Goal: Transaction & Acquisition: Purchase product/service

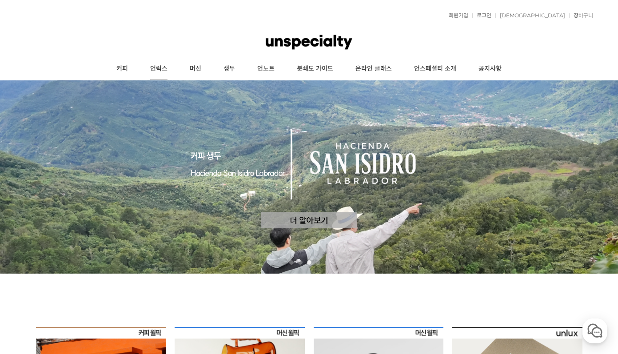
click at [157, 62] on link "언럭스" at bounding box center [159, 69] width 40 height 22
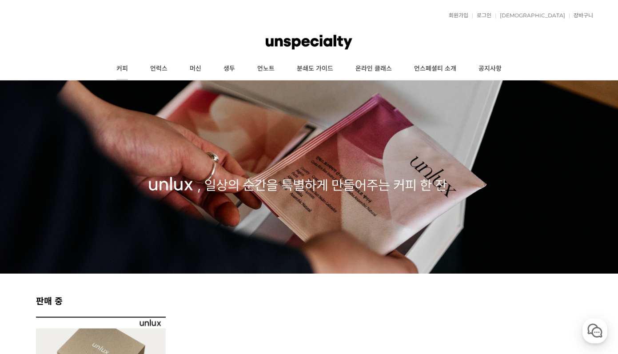
click at [120, 69] on link "커피" at bounding box center [122, 69] width 34 height 22
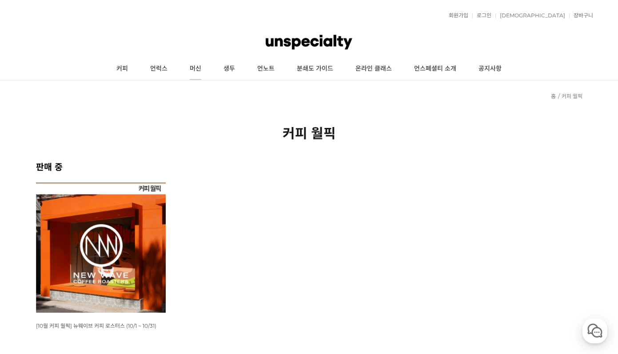
click at [196, 68] on link "머신" at bounding box center [196, 69] width 34 height 22
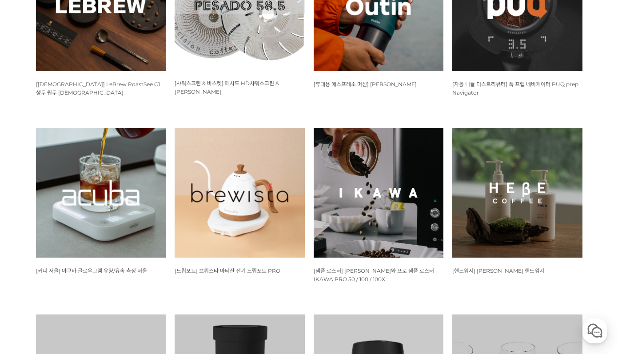
scroll to position [639, 0]
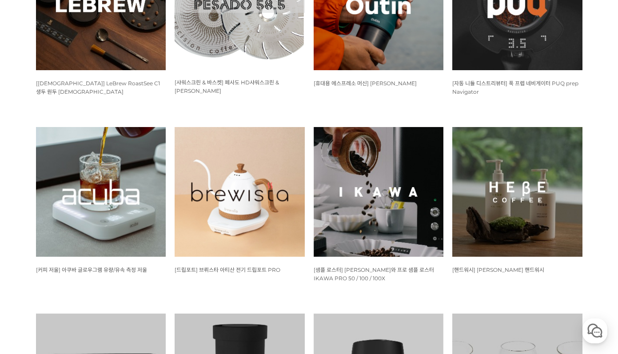
click at [256, 220] on img at bounding box center [240, 192] width 130 height 130
click at [137, 222] on img at bounding box center [101, 192] width 130 height 130
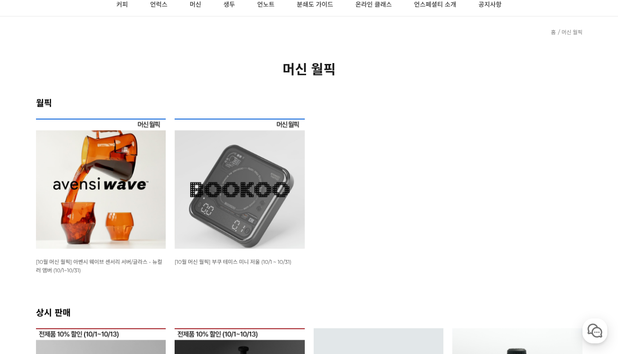
scroll to position [0, 0]
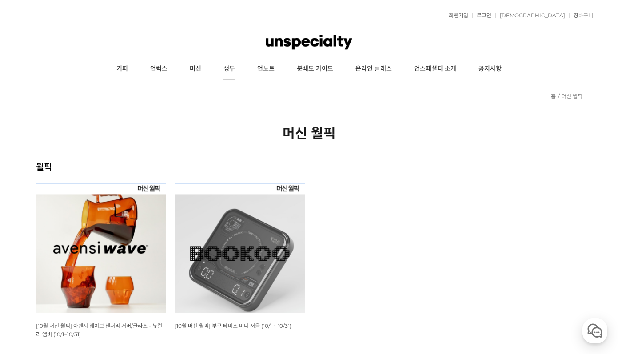
click at [234, 73] on link "생두" at bounding box center [229, 69] width 34 height 22
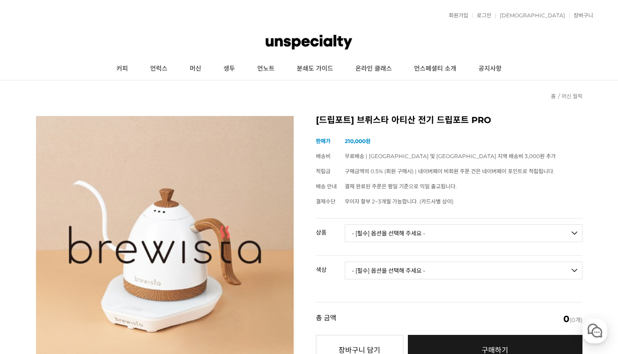
click at [387, 222] on td "- [필수] 옵션을 선택해 주세요 - ------------------- 브뤼스타 아티산 전기 드립포트 PRO 600mL 브뤼스타 아티산 전기…" at bounding box center [464, 237] width 238 height 37
click at [383, 231] on select "- [필수] 옵션을 선택해 주세요 - ------------------- 브뤼스타 아티산 전기 드립포트 PRO 600mL 브뤼스타 아티산 전기…" at bounding box center [464, 233] width 238 height 18
select select "브뤼스타 아티산 전기 드립포트 PRO 600mL"
click at [345, 224] on select "- [필수] 옵션을 선택해 주세요 - ------------------- 브뤼스타 아티산 전기 드립포트 PRO 600mL 브뤼스타 아티산 전기…" at bounding box center [464, 233] width 238 height 18
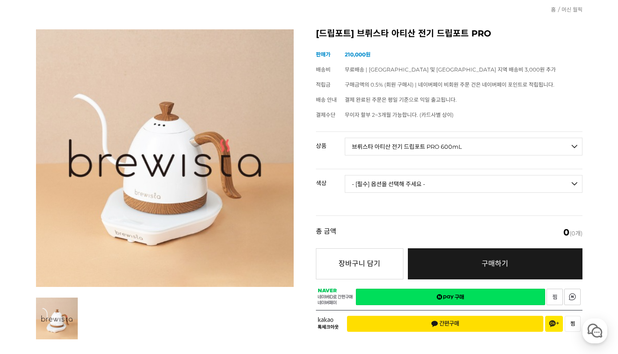
scroll to position [105, 0]
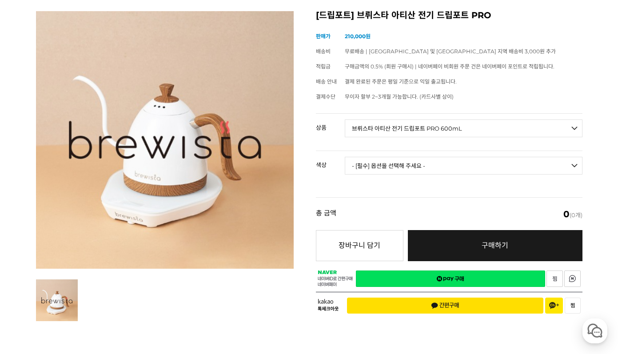
click at [402, 167] on select "- [필수] 옵션을 선택해 주세요 - ------------------- 모던화이트 시크블랙 실버그레이 올블랙 올화이트 네덜란드오렌지 브라질옐…" at bounding box center [464, 166] width 238 height 18
select select "모던화이트"
click at [345, 157] on select "- [필수] 옵션을 선택해 주세요 - ------------------- 모던화이트 시크블랙 실버그레이 올블랙 올화이트 네덜란드오렌지 브라질옐…" at bounding box center [464, 166] width 238 height 18
select select "*"
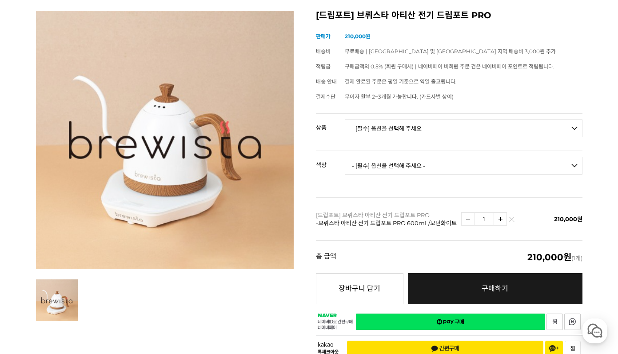
click at [316, 256] on div "총 금액 (개수) 210,000원 (1개)" at bounding box center [449, 256] width 267 height 33
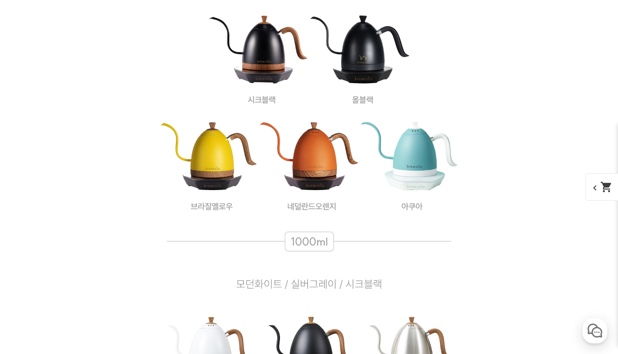
scroll to position [4784, 0]
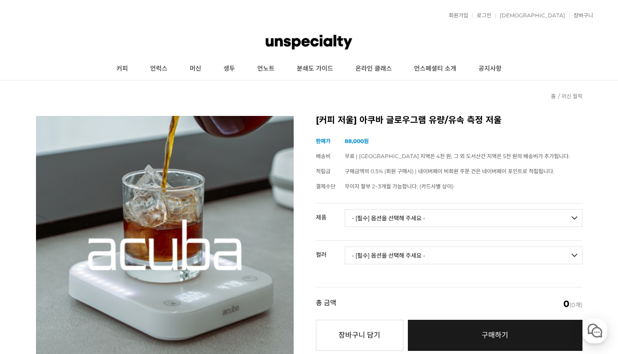
click at [394, 226] on td "- [필수] 옵션을 선택해 주세요 - ------------------- 아쿠바 글로우그램 유량/유속 측정 저울" at bounding box center [464, 222] width 238 height 37
click at [396, 221] on select "- [필수] 옵션을 선택해 주세요 - ------------------- 아쿠바 글로우그램 유량/유속 측정 저울" at bounding box center [464, 218] width 238 height 18
select select "아쿠바 글로우그램 유량/유속 측정 저울"
click at [345, 209] on select "- [필수] 옵션을 선택해 주세요 - ------------------- 아쿠바 글로우그램 유량/유속 측정 저울" at bounding box center [464, 218] width 238 height 18
click at [402, 257] on select "- [필수] 옵션을 선택해 주세요 - ------------------- 블랙 화이트" at bounding box center [464, 256] width 238 height 18
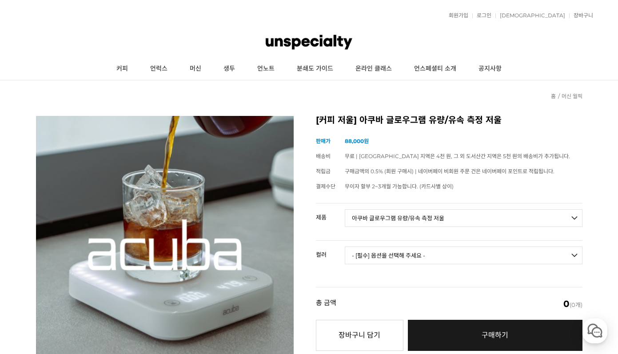
select select "화이트"
click at [345, 247] on select "- [필수] 옵션을 선택해 주세요 - ------------------- 블랙 화이트" at bounding box center [464, 256] width 238 height 18
select select "*"
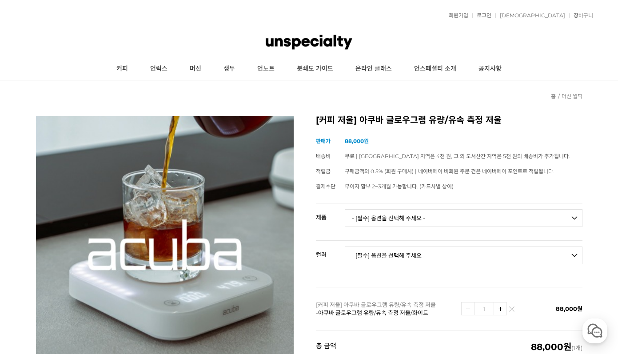
click at [390, 241] on td "- [필수] 옵션을 선택해 주세요 - ------------------- 블랙 화이트" at bounding box center [464, 259] width 238 height 37
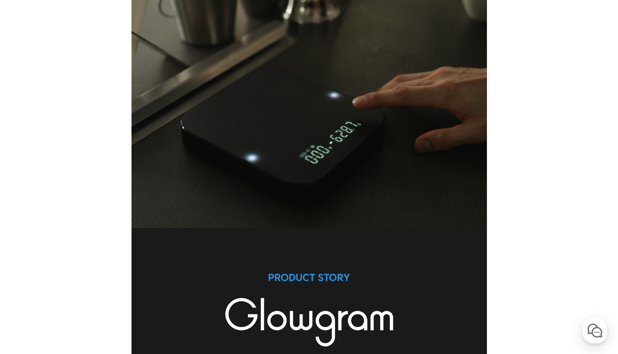
scroll to position [1434, 0]
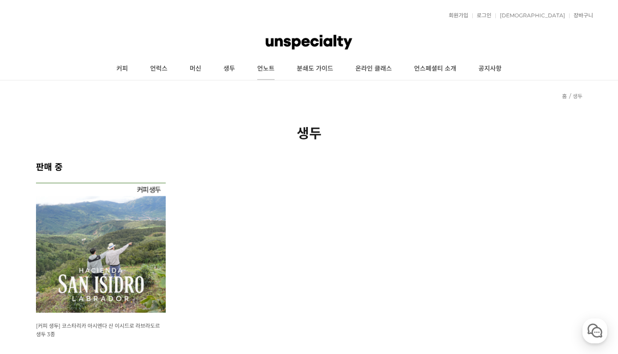
click at [273, 63] on link "언노트" at bounding box center [266, 69] width 40 height 22
click at [316, 72] on link "분쇄도 가이드" at bounding box center [315, 69] width 59 height 22
click at [370, 69] on link "온라인 클래스" at bounding box center [373, 69] width 59 height 22
click at [431, 69] on link "언스페셜티 소개" at bounding box center [435, 69] width 64 height 22
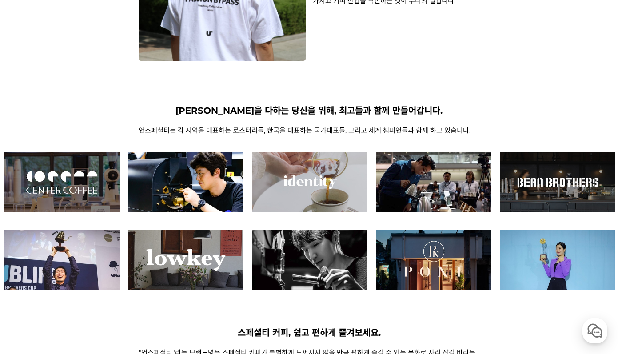
scroll to position [252, 0]
